Goal: Navigation & Orientation: Understand site structure

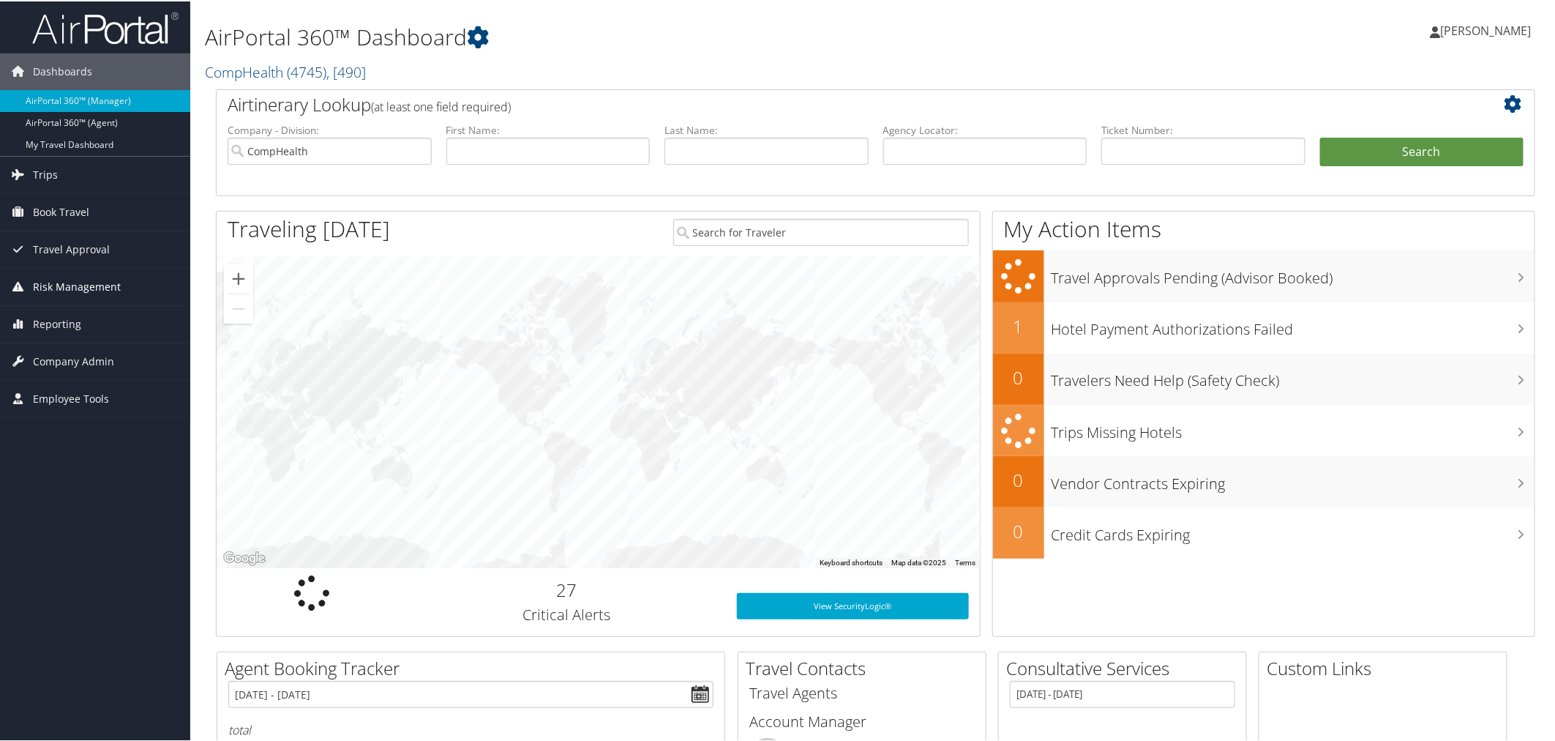
click at [57, 287] on span "Risk Management" at bounding box center [77, 285] width 88 height 37
click at [59, 286] on span "Risk Management" at bounding box center [77, 285] width 88 height 37
click at [56, 254] on span "Travel Approval" at bounding box center [71, 248] width 77 height 37
click at [48, 244] on span "Travel Approval" at bounding box center [71, 248] width 77 height 37
click at [51, 211] on span "Book Travel" at bounding box center [61, 211] width 56 height 37
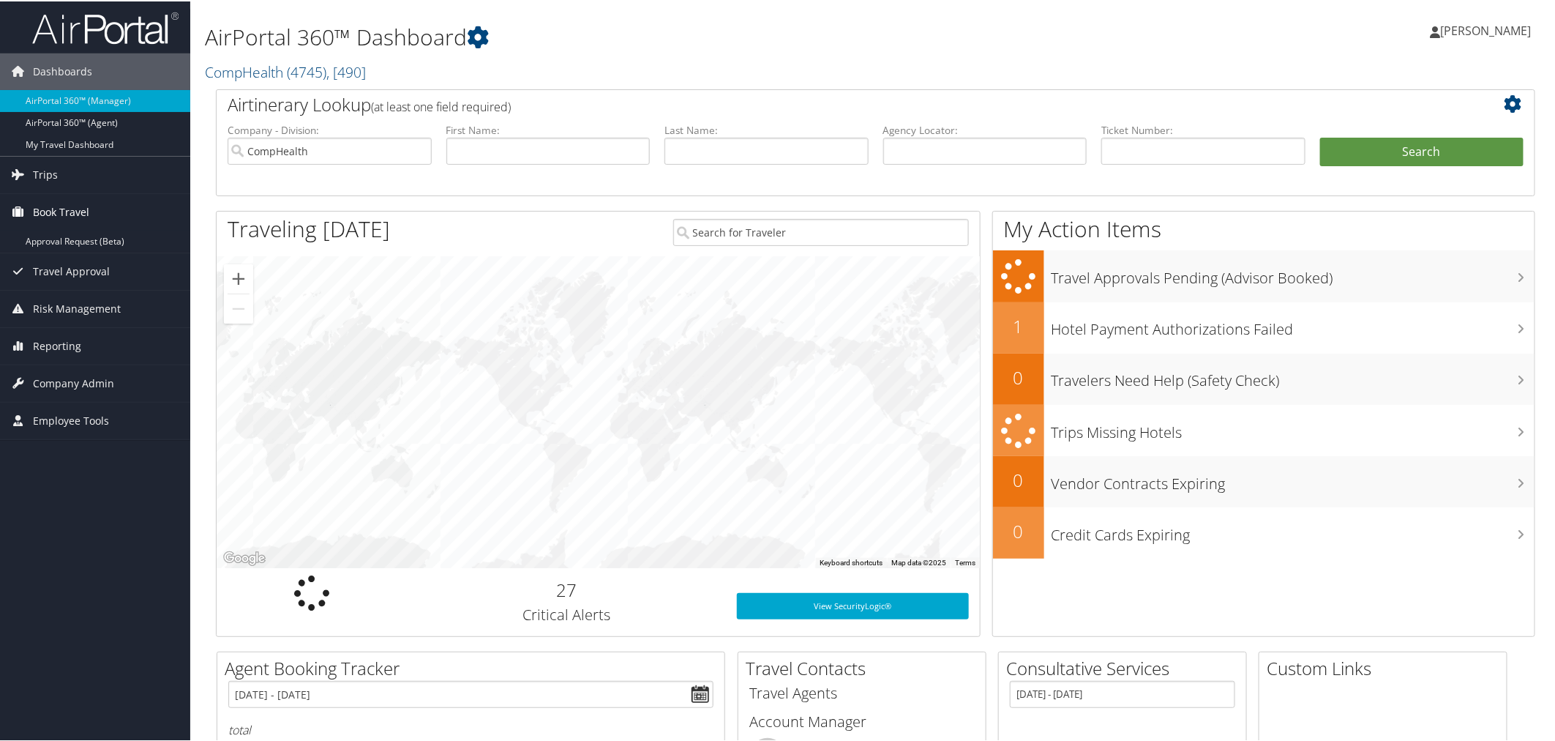
click at [51, 211] on span "Book Travel" at bounding box center [61, 211] width 56 height 37
click at [46, 180] on span "Trips" at bounding box center [45, 173] width 25 height 37
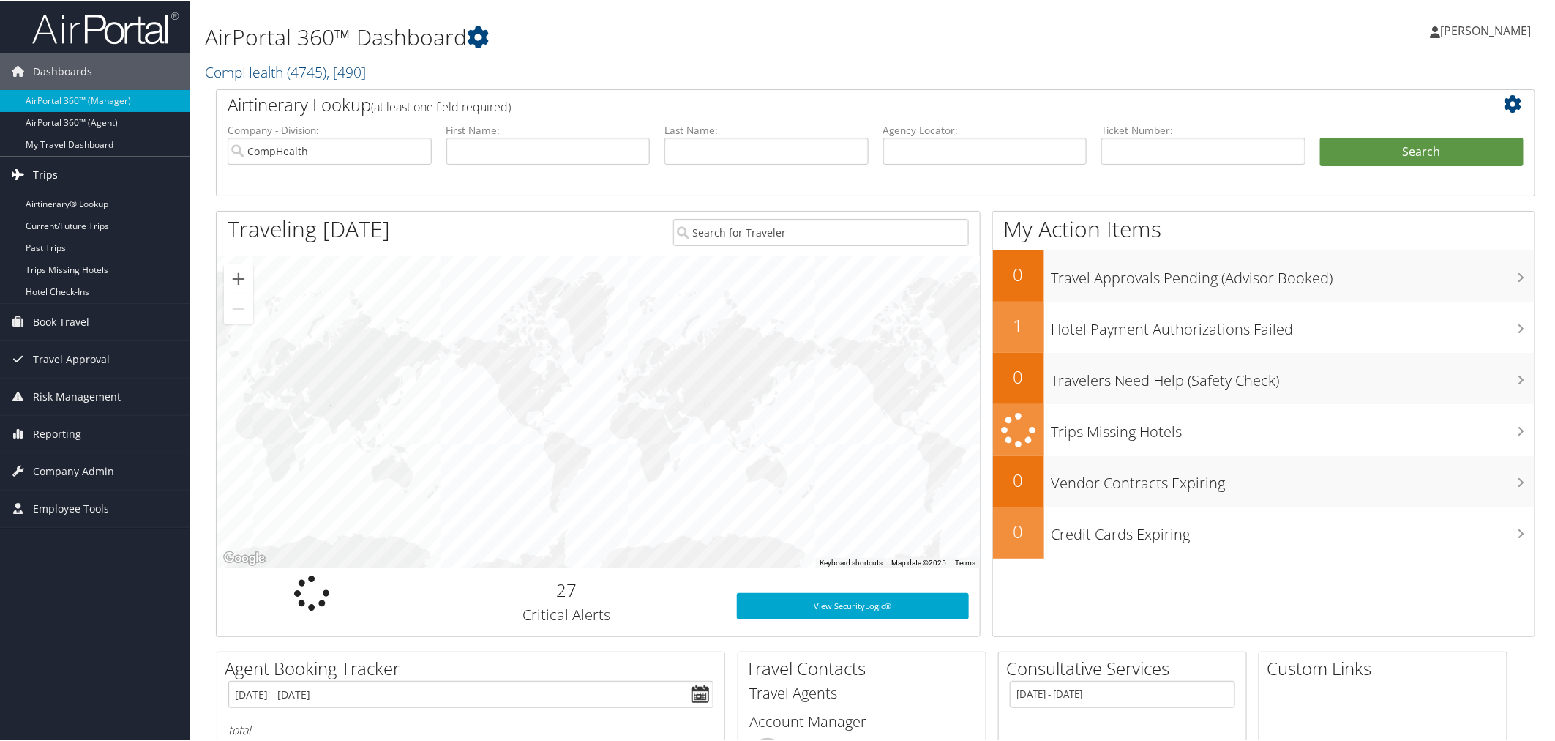
click at [46, 177] on span "Trips" at bounding box center [45, 173] width 25 height 37
click at [54, 324] on span "Reporting" at bounding box center [57, 323] width 48 height 37
